Goal: Check status: Check status

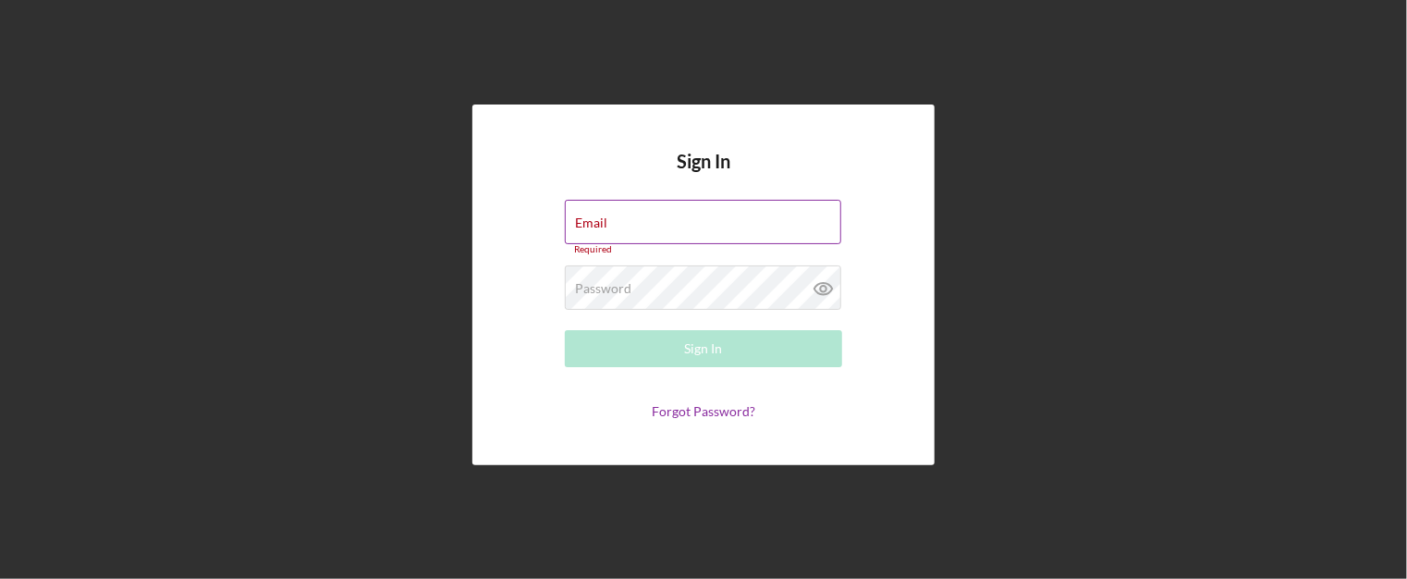
click at [646, 221] on div "Email Required" at bounding box center [703, 227] width 277 height 55
click at [646, 221] on input "Email" at bounding box center [703, 222] width 276 height 44
type input "[PERSON_NAME][EMAIL_ADDRESS][PERSON_NAME][DOMAIN_NAME]"
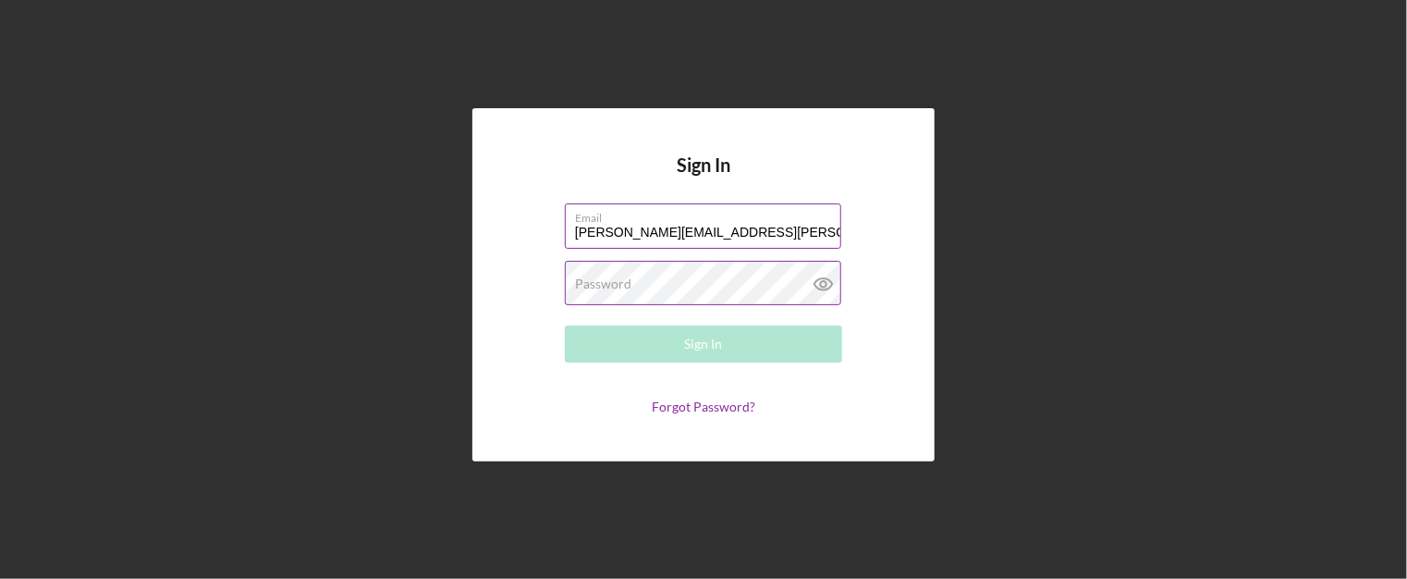
click at [580, 289] on label "Password" at bounding box center [603, 283] width 56 height 15
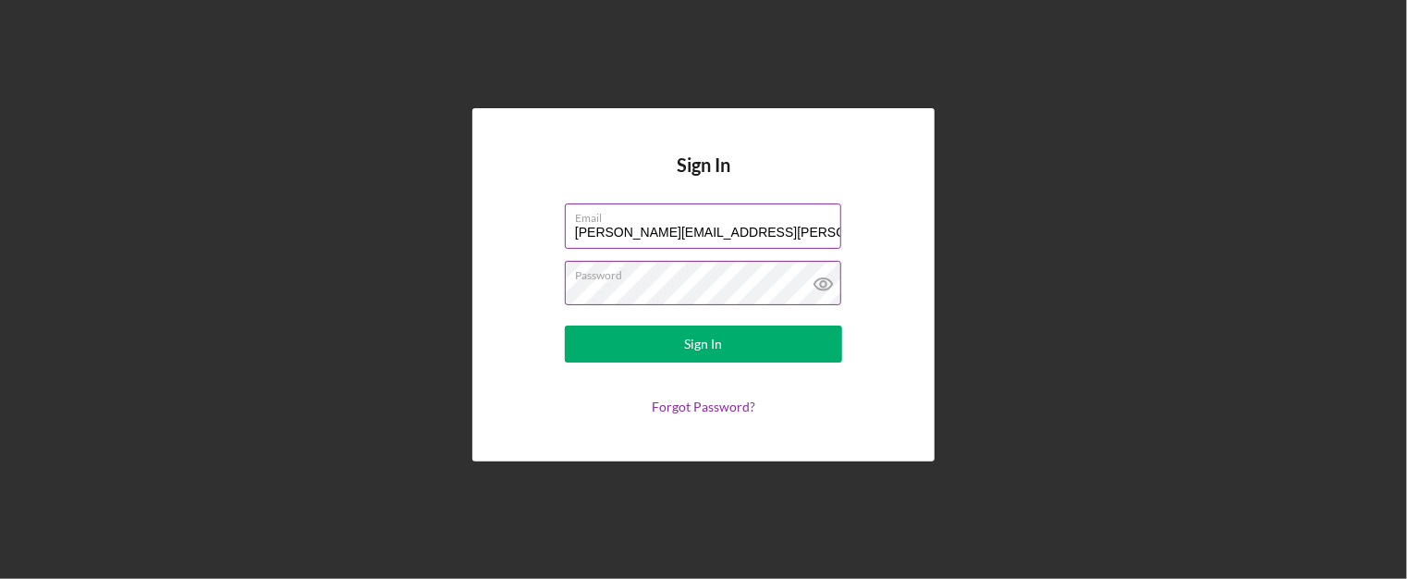
click at [565, 325] on button "Sign In" at bounding box center [703, 343] width 277 height 37
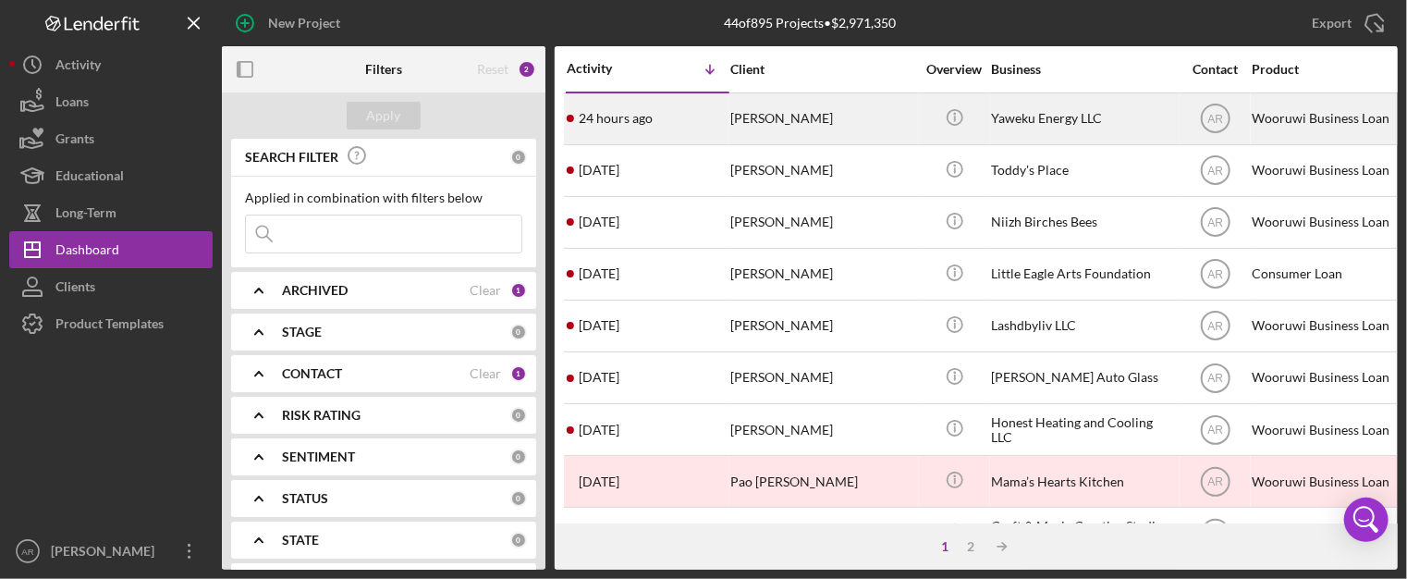
click at [725, 116] on div "24 hours ago [PERSON_NAME]" at bounding box center [648, 118] width 162 height 49
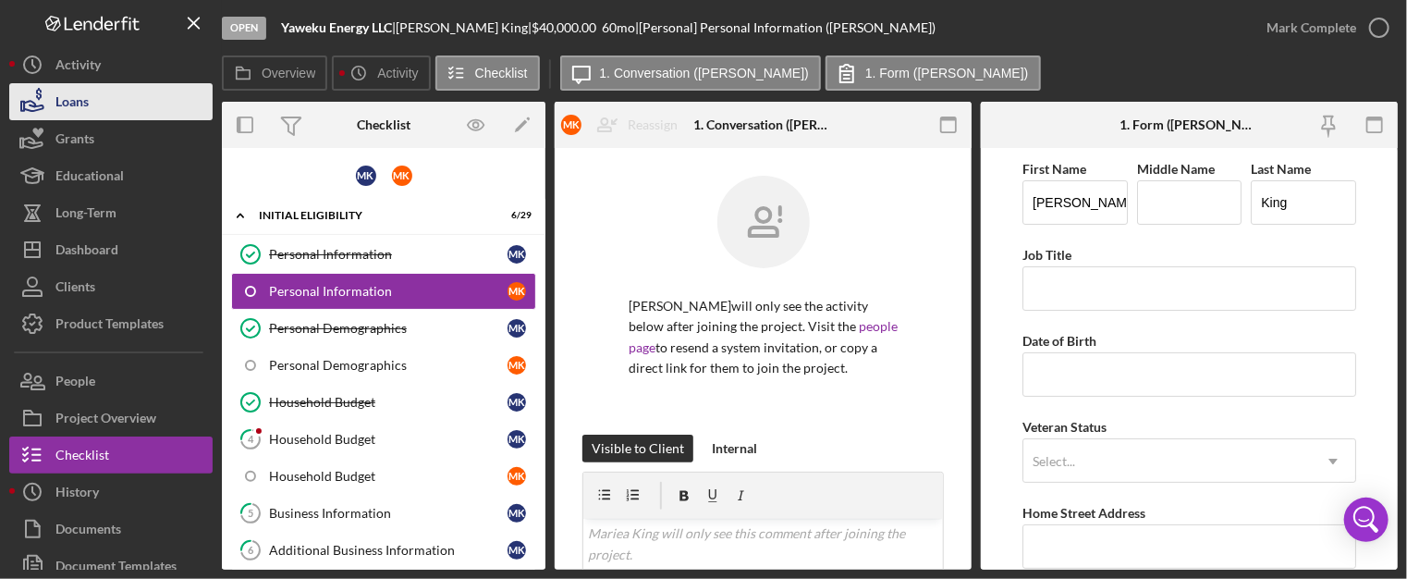
click at [74, 93] on div "Loans" at bounding box center [71, 104] width 33 height 42
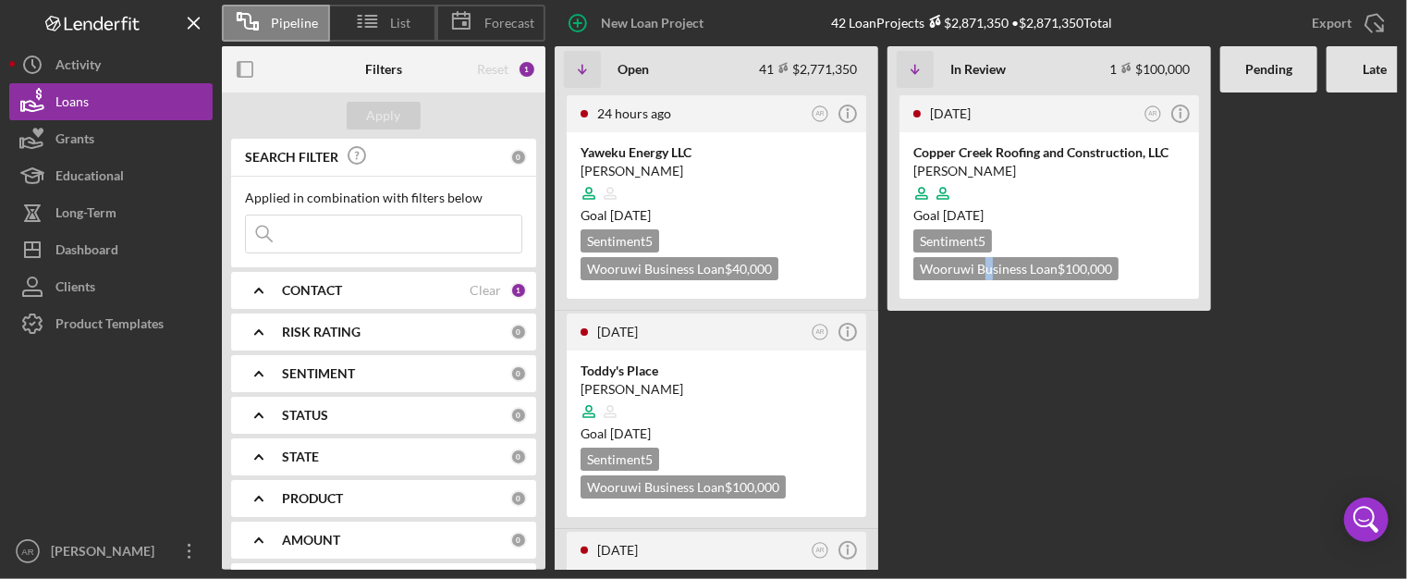
drag, startPoint x: 985, startPoint y: 423, endPoint x: 989, endPoint y: 463, distance: 39.9
click at [989, 463] on Review "[DATE] AR Icon/Info Copper Creek Roofing and Construction, LLC [PERSON_NAME] Go…" at bounding box center [1048, 330] width 323 height 477
click at [1360, 250] on div at bounding box center [1374, 330] width 97 height 477
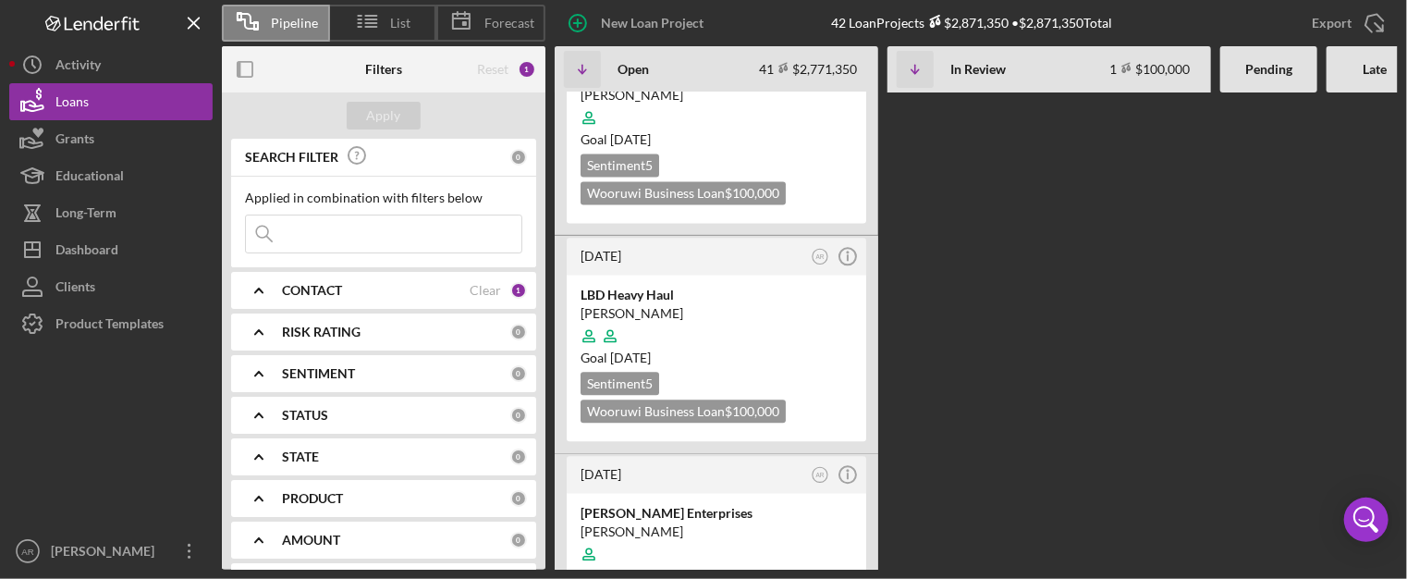
scroll to position [5620, 0]
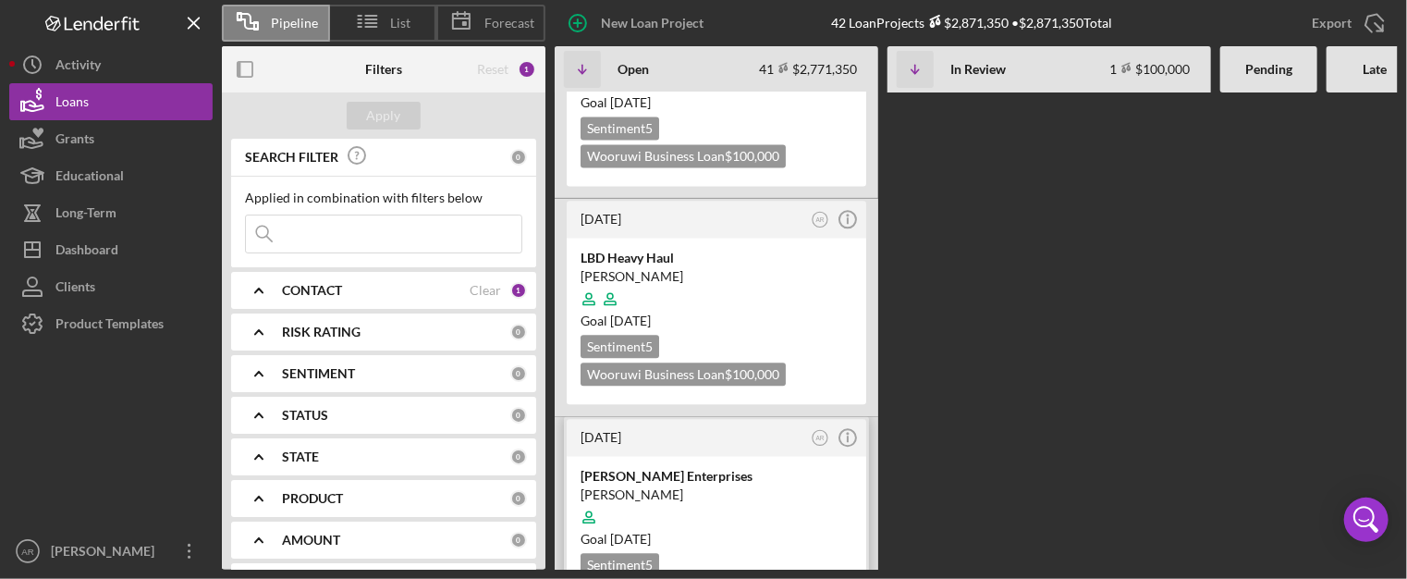
click at [695, 499] on div at bounding box center [716, 516] width 272 height 35
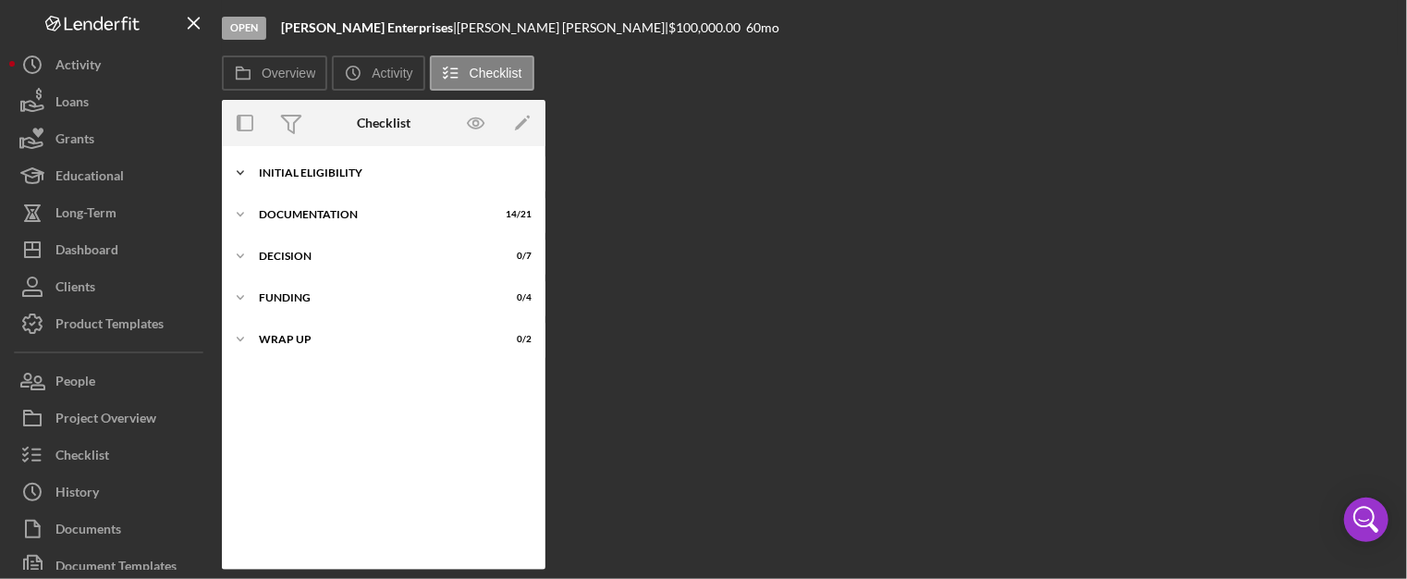
click at [243, 171] on polyline at bounding box center [241, 173] width 6 height 4
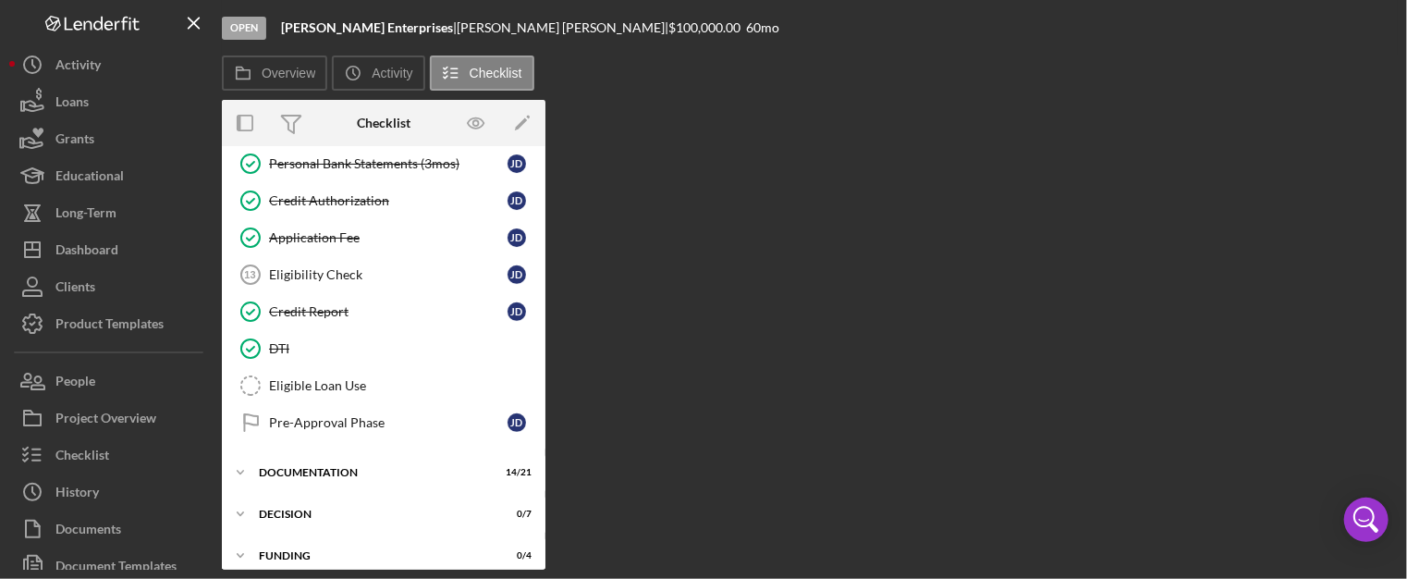
scroll to position [431, 0]
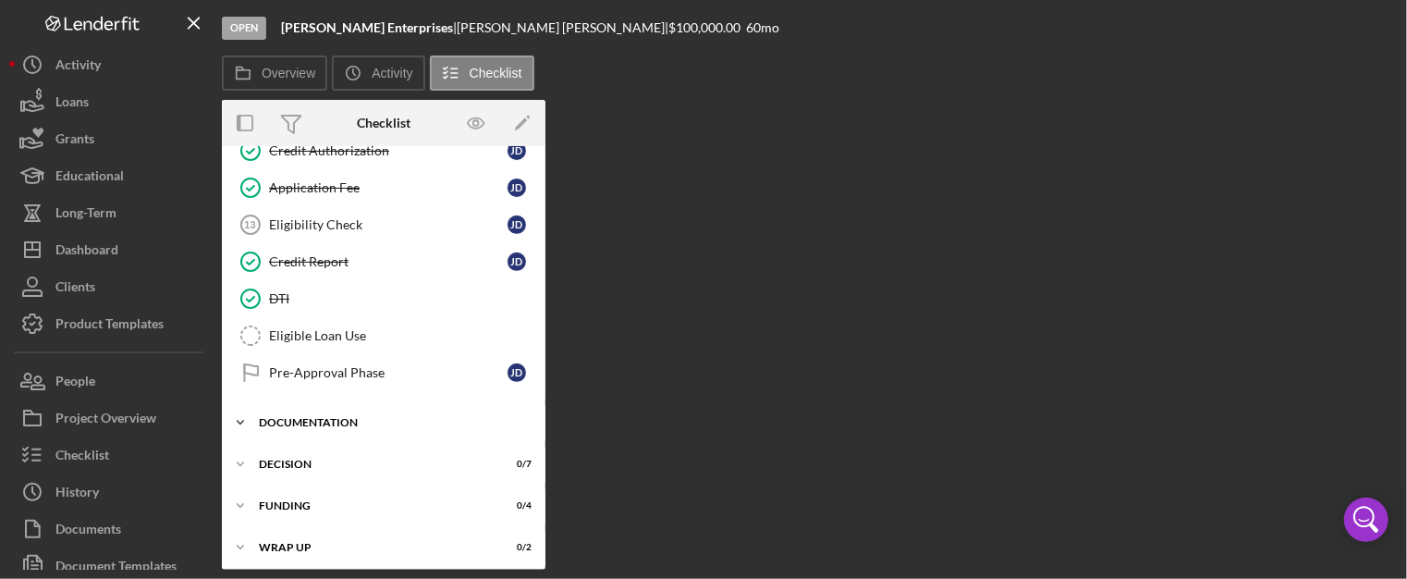
click at [326, 417] on div "Documentation" at bounding box center [390, 422] width 263 height 11
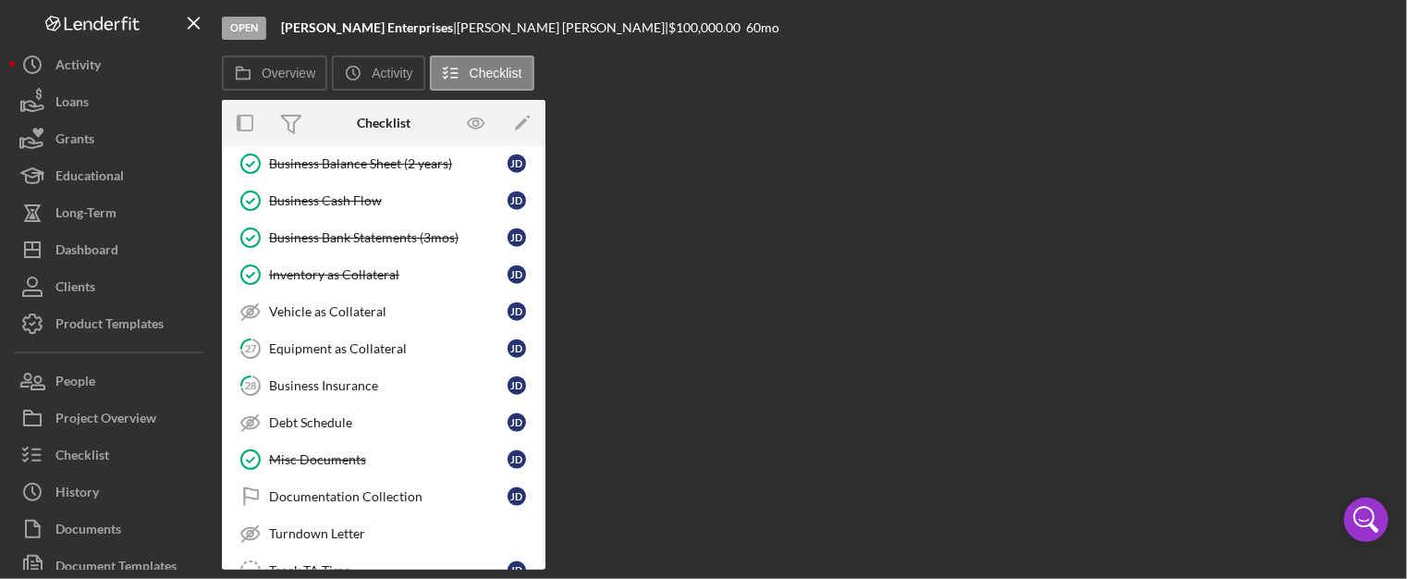
scroll to position [1068, 0]
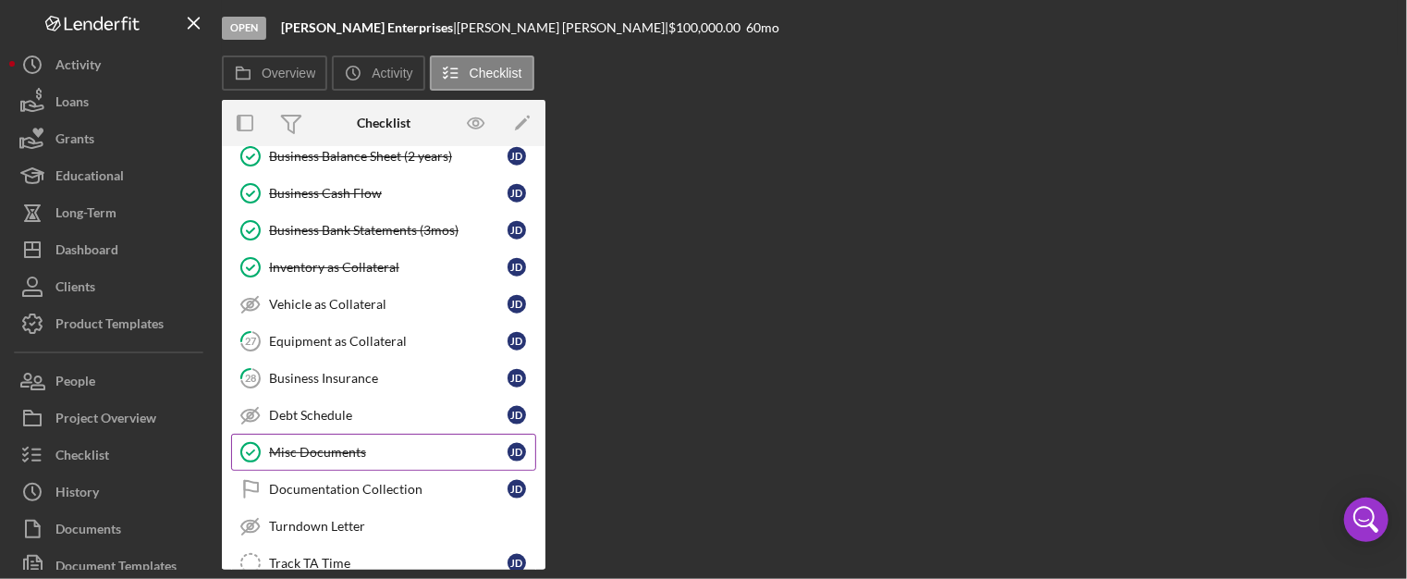
click at [321, 445] on div "Misc Documents" at bounding box center [388, 452] width 238 height 15
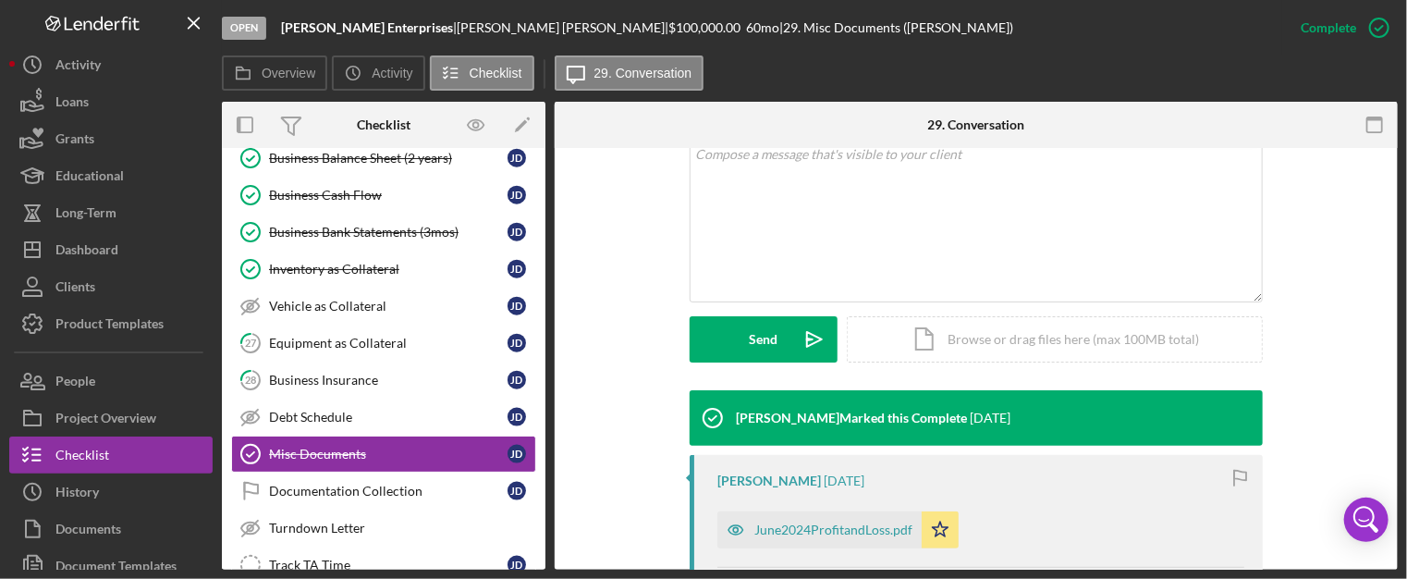
scroll to position [366, 0]
